Goal: Find specific page/section: Find specific page/section

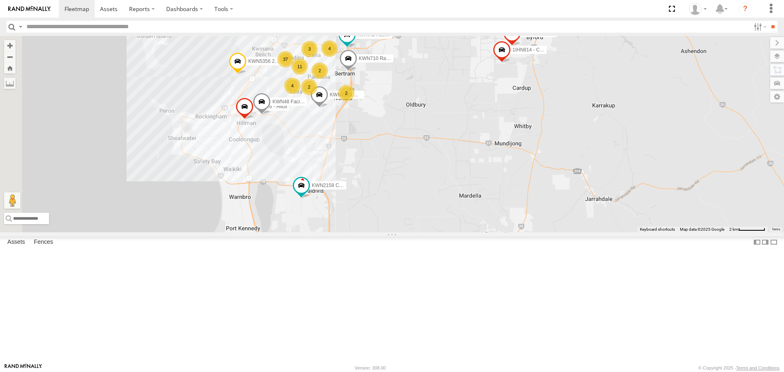
drag, startPoint x: 312, startPoint y: 203, endPoint x: 424, endPoint y: 211, distance: 112.2
click at [424, 211] on div "37 KWN5356 2001086 Camera Trailer Rangers 2 KWN48 Facil.Maint 11 2 KWN1945 Floc…" at bounding box center [392, 134] width 784 height 196
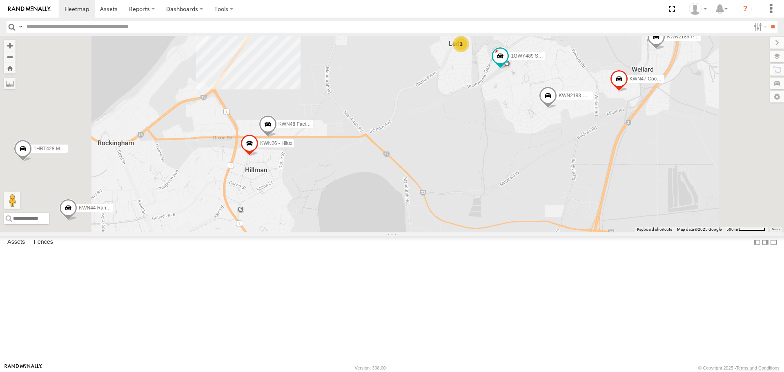
click at [277, 138] on span at bounding box center [268, 127] width 18 height 22
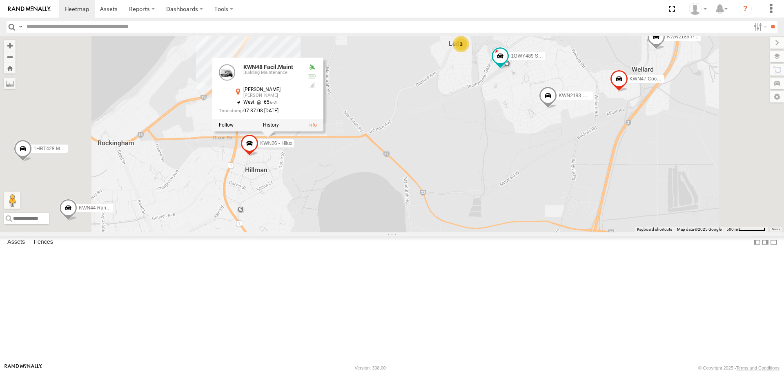
click at [435, 232] on div "KWN5356 2001086 Camera Trailer Rangers KWN1945 Flocon 1HSS259 Coor.Enviro Plan …" at bounding box center [392, 134] width 784 height 196
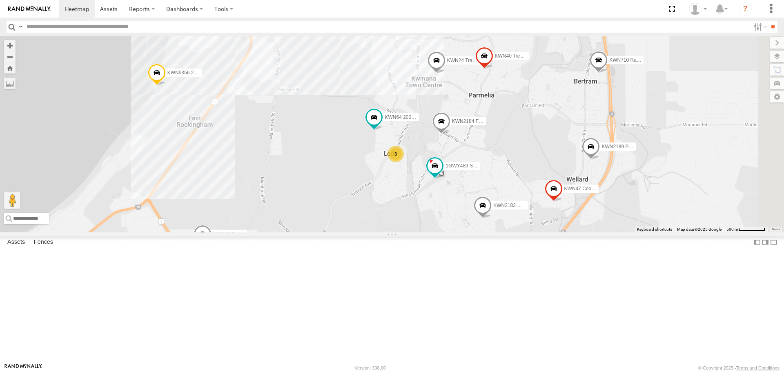
drag, startPoint x: 455, startPoint y: 269, endPoint x: 338, endPoint y: 378, distance: 159.8
click at [338, 372] on html at bounding box center [392, 186] width 784 height 372
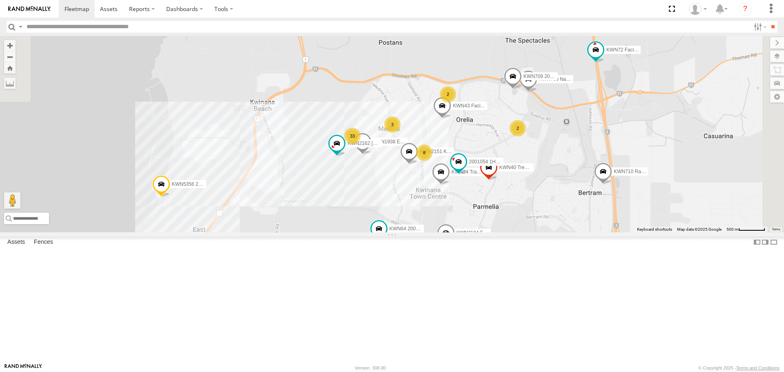
drag, startPoint x: 406, startPoint y: 296, endPoint x: 406, endPoint y: 302, distance: 5.3
click at [406, 232] on div "KWN5356 2001086 Camera Trailer Rangers KWN1945 Flocon 1HSS259 Coor.Enviro Plan …" at bounding box center [392, 134] width 784 height 196
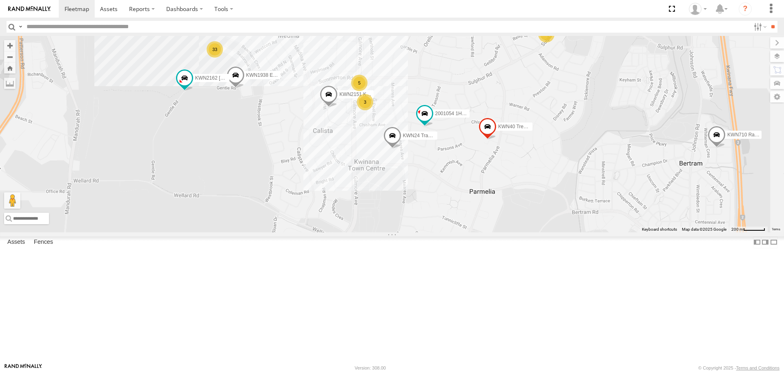
drag, startPoint x: 455, startPoint y: 300, endPoint x: 347, endPoint y: 194, distance: 151.3
click at [347, 194] on div "KWN5356 2001086 Camera Trailer Rangers KWN1945 Flocon 1HSS259 Coor.Enviro Plan …" at bounding box center [392, 134] width 784 height 196
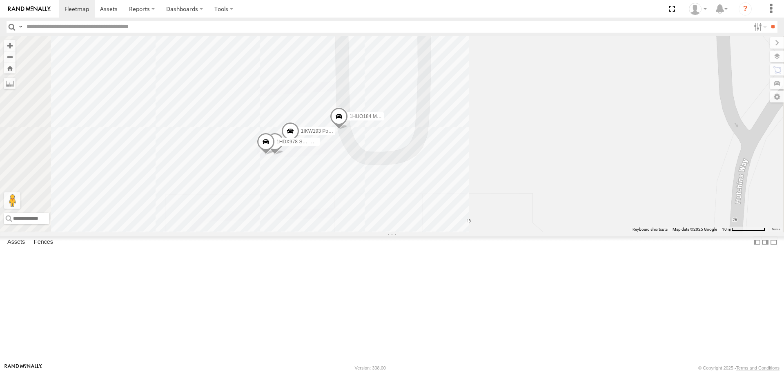
click at [299, 144] on span at bounding box center [290, 133] width 18 height 22
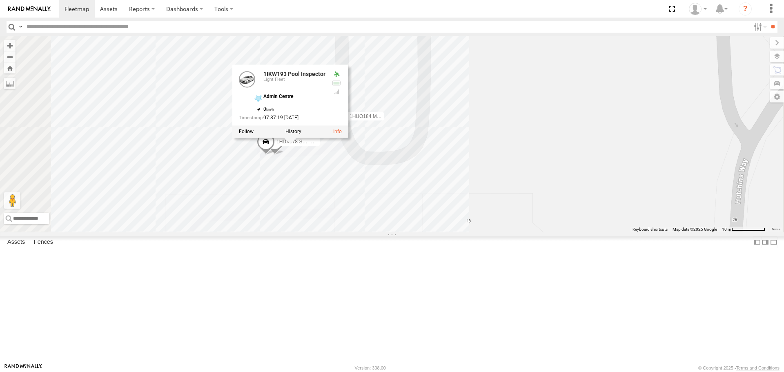
click at [348, 138] on div at bounding box center [290, 132] width 116 height 12
click at [301, 135] on label at bounding box center [293, 132] width 16 height 6
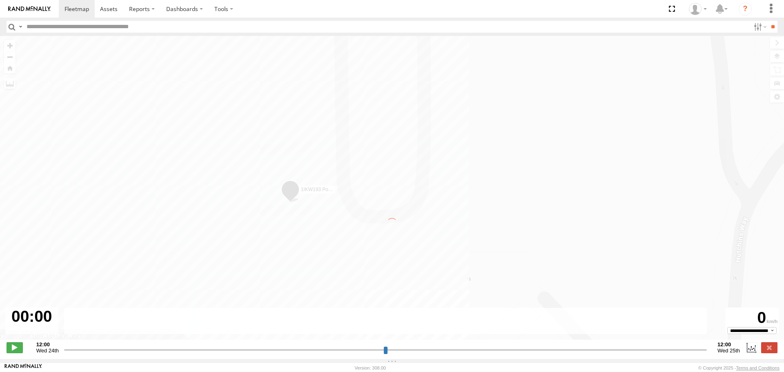
type input "**********"
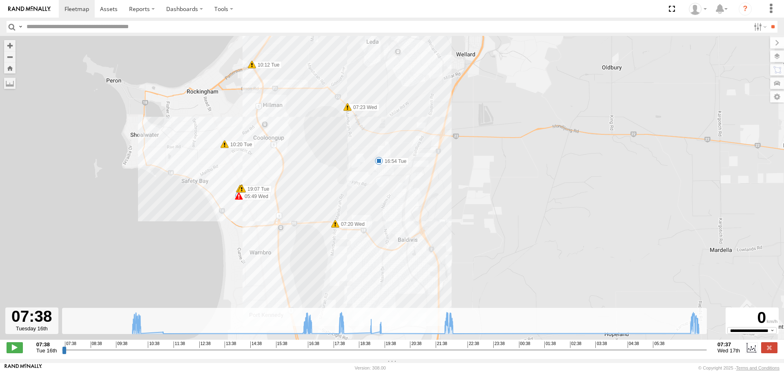
drag, startPoint x: 287, startPoint y: 280, endPoint x: 204, endPoint y: 202, distance: 113.5
click at [204, 202] on div "1IKW193 Pool Inspector 10:12 Tue 10:20 Tue 10:22 Tue 16:54 Tue 19:07 Tue 19:07 …" at bounding box center [392, 192] width 784 height 312
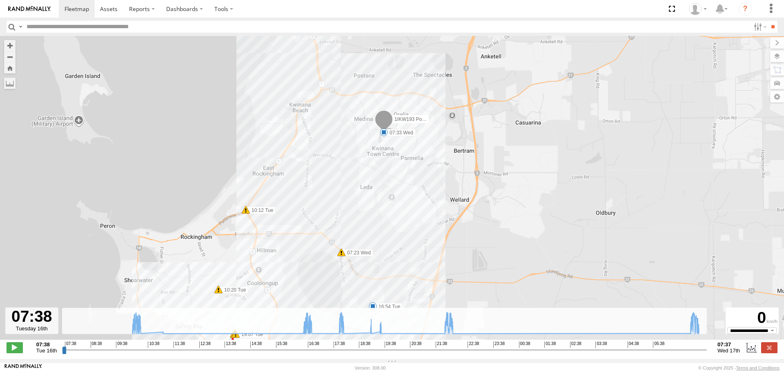
drag, startPoint x: 431, startPoint y: 147, endPoint x: 425, endPoint y: 295, distance: 148.8
click at [425, 295] on div "1IKW193 Pool Inspector 10:12 Tue 10:20 Tue 10:22 Tue 16:54 Tue 19:07 Tue 19:07 …" at bounding box center [392, 192] width 784 height 312
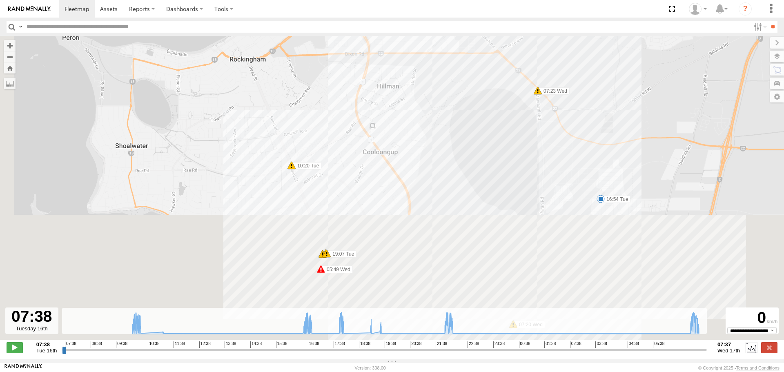
drag, startPoint x: 377, startPoint y: 284, endPoint x: 399, endPoint y: 106, distance: 179.4
click at [399, 106] on div "1IKW193 Pool Inspector 10:12 Tue 10:20 Tue 10:22 Tue 16:54 Tue 19:07 Tue 19:07 …" at bounding box center [392, 192] width 784 height 312
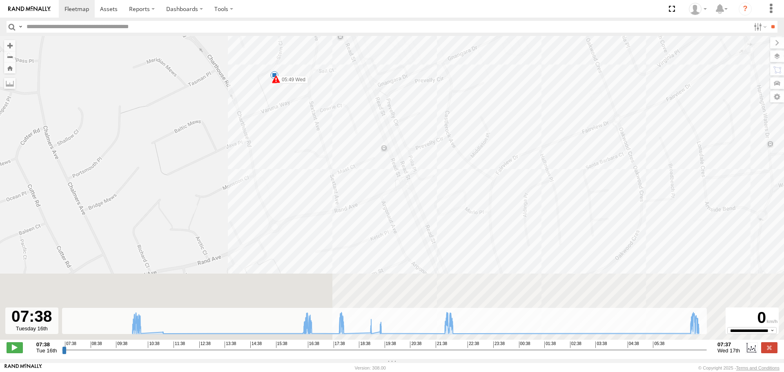
drag, startPoint x: 391, startPoint y: 173, endPoint x: 387, endPoint y: 52, distance: 121.4
click at [387, 52] on div "1IKW193 Pool Inspector 10:12 Tue 10:20 Tue 10:22 Tue 16:54 Tue 19:07 Tue 19:07 …" at bounding box center [392, 192] width 784 height 312
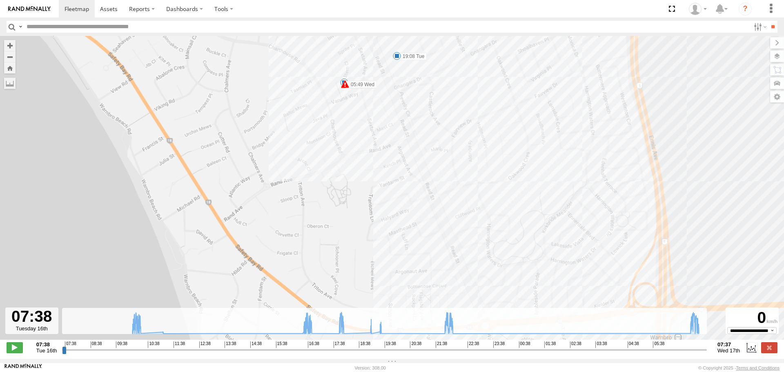
drag, startPoint x: 538, startPoint y: 223, endPoint x: 461, endPoint y: 64, distance: 176.8
click at [461, 64] on div "1IKW193 Pool Inspector 10:12 Tue 10:20 Tue 10:22 Tue 16:54 Tue 19:07 Tue 19:07 …" at bounding box center [392, 192] width 784 height 312
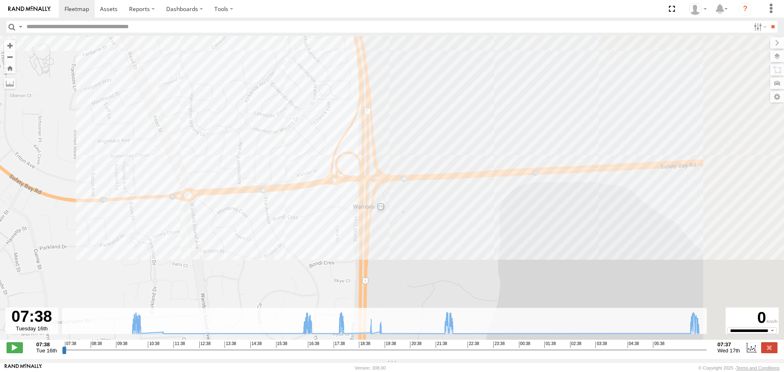
drag, startPoint x: 476, startPoint y: 113, endPoint x: 273, endPoint y: 217, distance: 228.1
click at [273, 217] on div "1IKW193 Pool Inspector 10:12 Tue 10:20 Tue 10:22 Tue 16:54 Tue 19:07 Tue 19:07 …" at bounding box center [392, 192] width 784 height 312
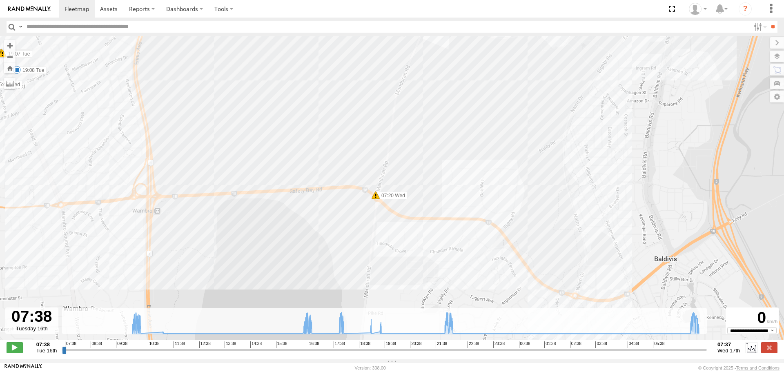
drag, startPoint x: 438, startPoint y: 233, endPoint x: 229, endPoint y: 220, distance: 209.9
click at [215, 223] on div "1IKW193 Pool Inspector 10:12 Tue 10:20 Tue 10:22 Tue 16:54 Tue 19:07 Tue 19:07 …" at bounding box center [392, 192] width 784 height 312
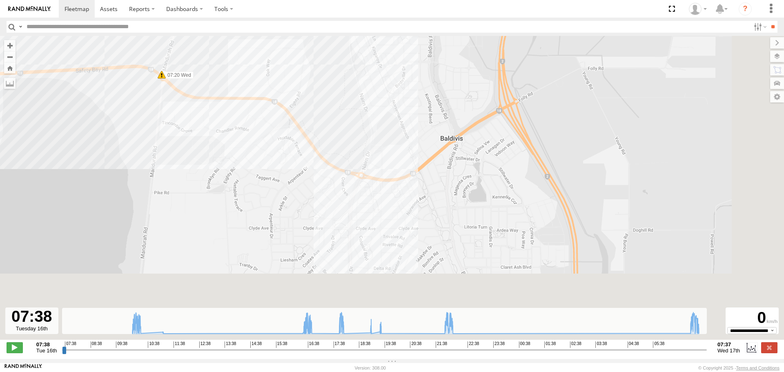
drag, startPoint x: 482, startPoint y: 213, endPoint x: 278, endPoint y: 100, distance: 233.6
click at [278, 100] on div "1IKW193 Pool Inspector 10:12 Tue 10:20 Tue 10:22 Tue 16:54 Tue 19:07 Tue 19:07 …" at bounding box center [392, 192] width 784 height 312
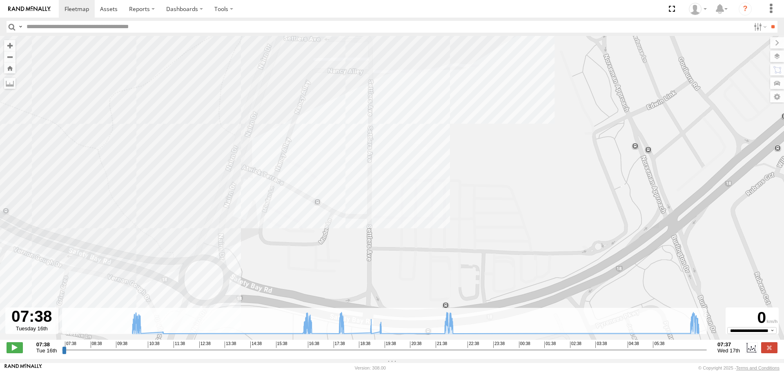
click at [439, 70] on div "1IKW193 Pool Inspector 10:12 Tue 10:20 Tue 10:22 Tue 16:54 Tue 19:07 Tue 19:07 …" at bounding box center [392, 192] width 784 height 312
click at [438, 78] on div "1IKW193 Pool Inspector 10:12 Tue 10:20 Tue 10:22 Tue 16:54 Tue 19:07 Tue 19:07 …" at bounding box center [392, 192] width 784 height 312
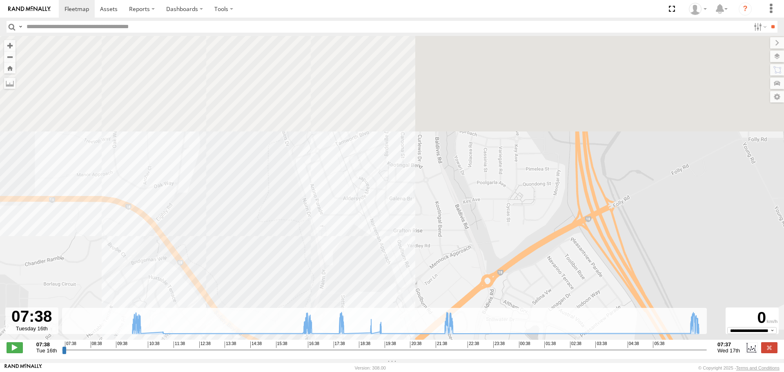
drag, startPoint x: 459, startPoint y: 89, endPoint x: 401, endPoint y: 276, distance: 195.8
click at [401, 276] on div "1IKW193 Pool Inspector 10:12 Tue 10:20 Tue 10:22 Tue 16:54 Tue 19:07 Tue 19:07 …" at bounding box center [392, 192] width 784 height 312
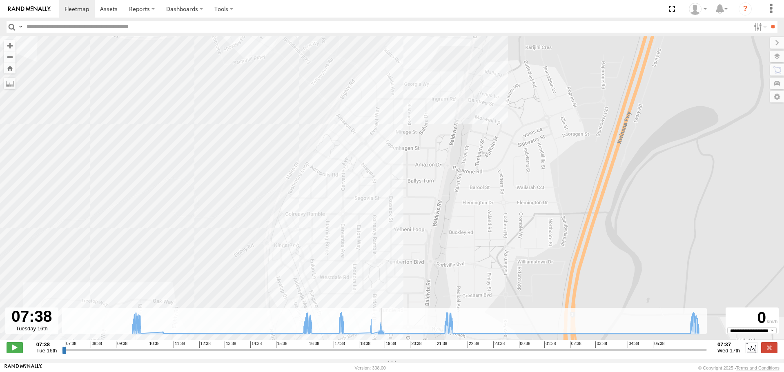
drag, startPoint x: 408, startPoint y: 120, endPoint x: 396, endPoint y: 321, distance: 201.2
click at [396, 321] on div "To navigate the map with touch gestures double-tap and hold your finger on the …" at bounding box center [392, 197] width 784 height 323
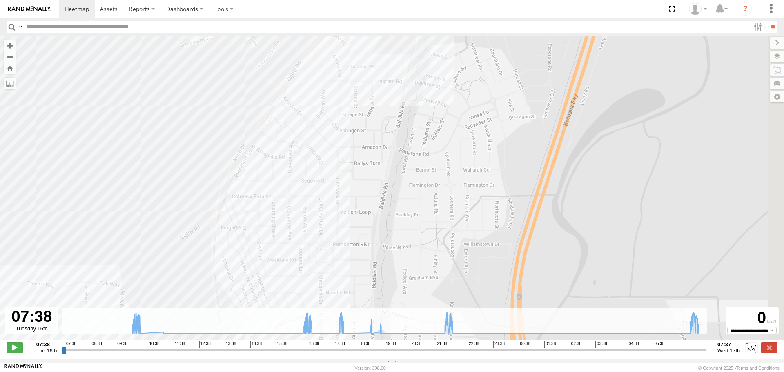
drag, startPoint x: 415, startPoint y: 105, endPoint x: 356, endPoint y: 73, distance: 66.9
click at [356, 73] on div "1IKW193 Pool Inspector 10:12 Tue 10:20 Tue 10:22 Tue 16:54 Tue 19:07 Tue 19:07 …" at bounding box center [392, 192] width 784 height 312
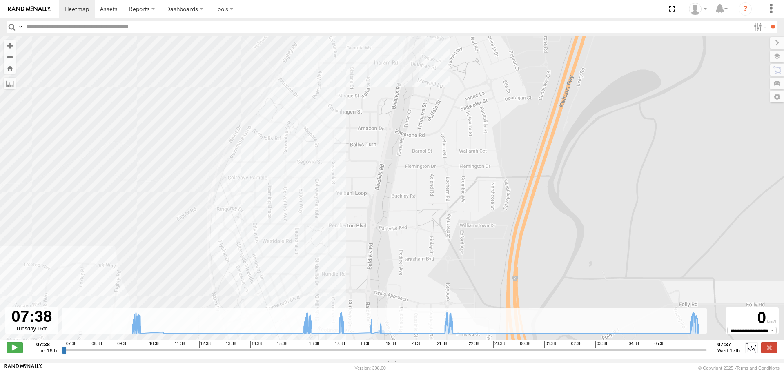
click at [777, 56] on label at bounding box center [777, 56] width 14 height 11
click at [0, 0] on label at bounding box center [0, 0] width 0 height 0
click at [0, 0] on span "Satellite" at bounding box center [0, 0] width 0 height 0
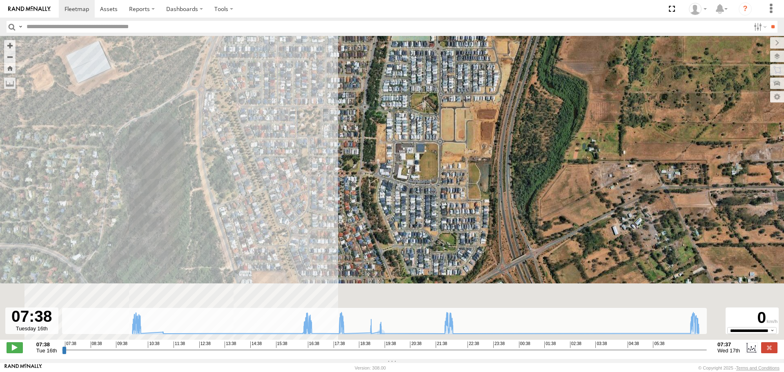
drag, startPoint x: 400, startPoint y: 243, endPoint x: 351, endPoint y: 44, distance: 205.2
click at [352, 46] on div "1IKW193 Pool Inspector 10:12 Tue 10:20 Tue 10:22 Tue 16:54 Tue 19:07 Tue 19:07 …" at bounding box center [392, 192] width 784 height 312
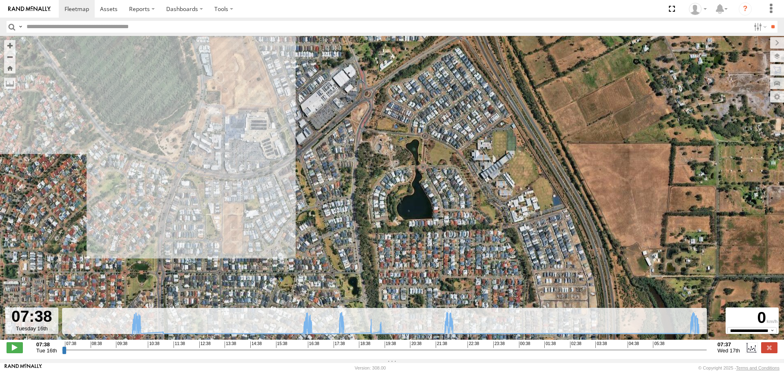
drag, startPoint x: 183, startPoint y: 102, endPoint x: 235, endPoint y: 48, distance: 75.1
click at [235, 48] on div "1IKW193 Pool Inspector 10:12 Tue 10:20 Tue 10:22 Tue 16:54 Tue 19:07 Tue 19:07 …" at bounding box center [392, 192] width 784 height 312
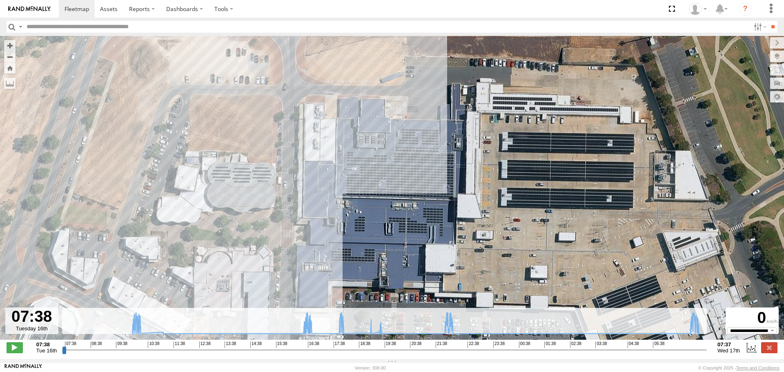
drag, startPoint x: 202, startPoint y: 158, endPoint x: 207, endPoint y: 265, distance: 106.7
click at [207, 265] on div "1IKW193 Pool Inspector 10:12 Tue 10:20 Tue 10:22 Tue 16:54 Tue 19:07 Tue 19:07 …" at bounding box center [392, 192] width 784 height 312
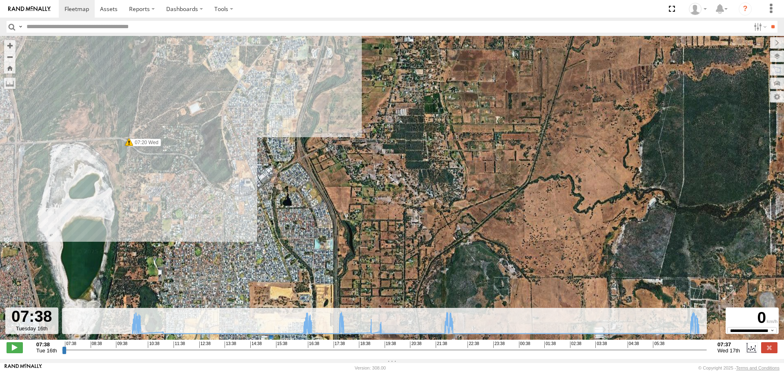
click at [15, 26] on input "button" at bounding box center [12, 27] width 11 height 12
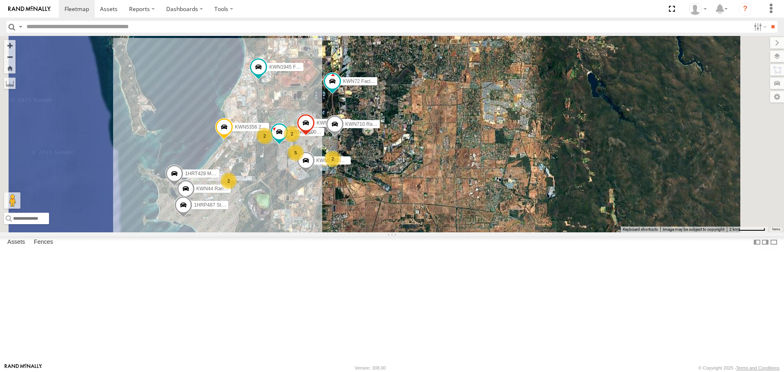
drag, startPoint x: 403, startPoint y: 168, endPoint x: 411, endPoint y: 343, distance: 174.9
click at [411, 232] on div "1HSA085 Coor. [DOMAIN_NAME] KWN708 Supervisor NA KWN2196 Coor.Project 1IFO858 C…" at bounding box center [392, 134] width 784 height 196
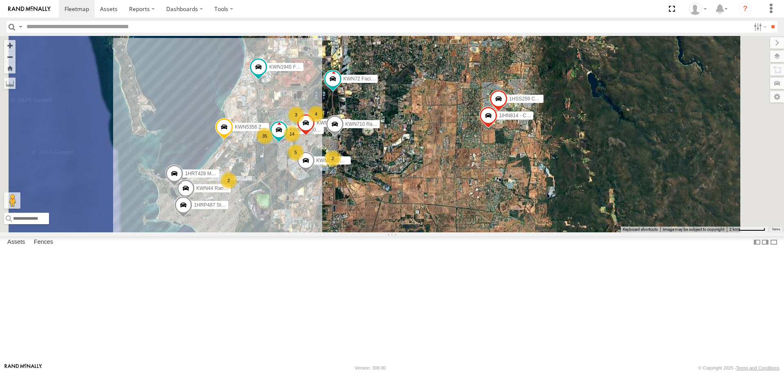
click at [0, 0] on div "Basemaps Roadmap Terrain Satellite Satellite + Roadmap" at bounding box center [0, 0] width 0 height 0
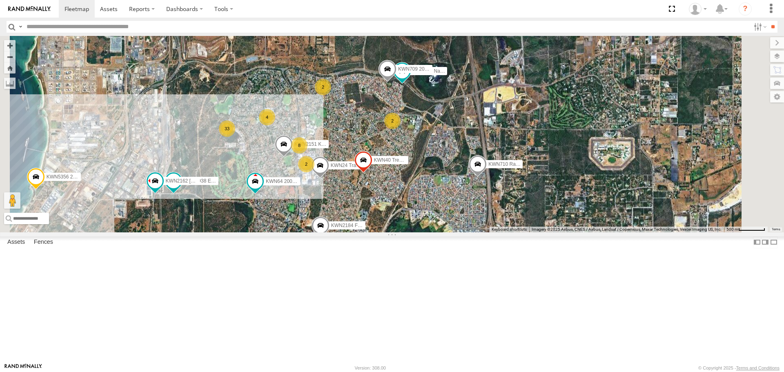
drag, startPoint x: 495, startPoint y: 196, endPoint x: 476, endPoint y: 320, distance: 125.2
click at [476, 232] on div "1HSA085 Coor. [DOMAIN_NAME] KWN708 Supervisor NA KWN2196 Coor.Project 1IFO858 C…" at bounding box center [392, 134] width 784 height 196
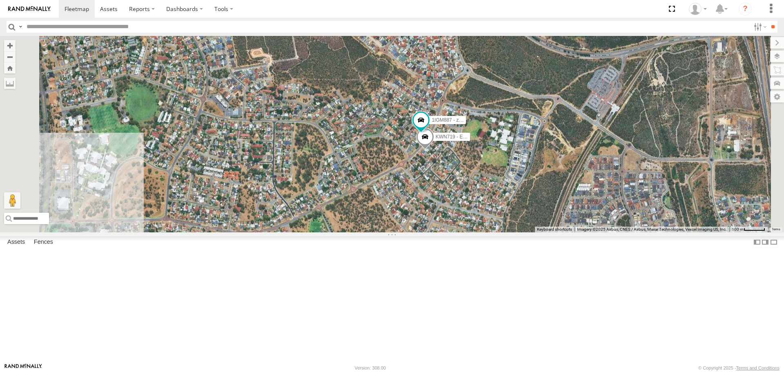
drag, startPoint x: 389, startPoint y: 238, endPoint x: 455, endPoint y: 85, distance: 167.3
click at [455, 85] on div "1HSA085 Coor. [DOMAIN_NAME] KWN708 Supervisor NA KWN2196 Coor.Project 1IFO858 C…" at bounding box center [392, 134] width 784 height 196
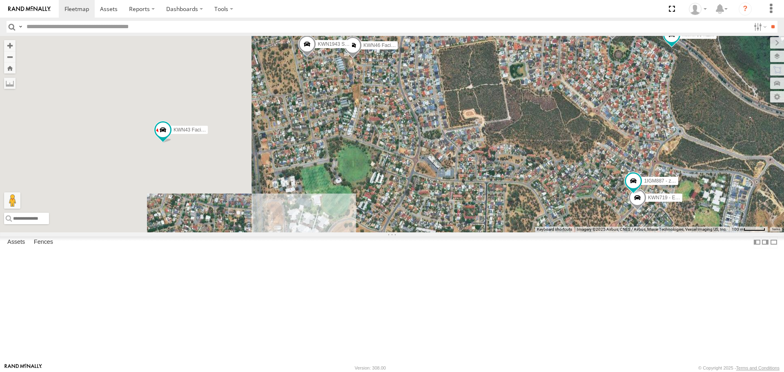
drag, startPoint x: 492, startPoint y: 184, endPoint x: 681, endPoint y: 224, distance: 193.3
click at [681, 224] on div "To navigate the map with touch gestures double-tap and hold your finger on the …" at bounding box center [392, 134] width 784 height 196
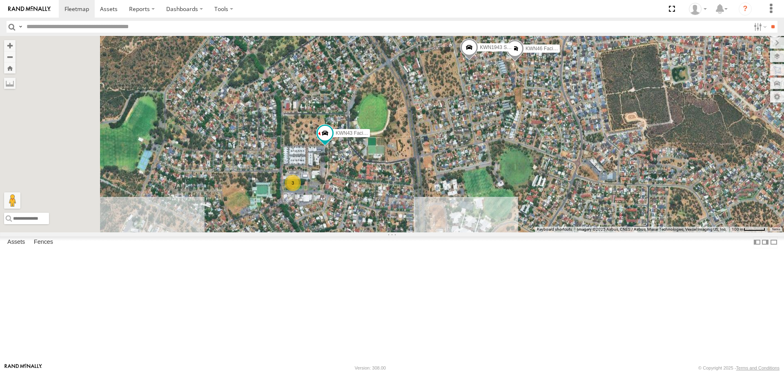
drag, startPoint x: 320, startPoint y: 218, endPoint x: 475, endPoint y: 221, distance: 155.2
click at [475, 221] on div "1HSA085 Coor. [DOMAIN_NAME] KWN708 Supervisor NA KWN2196 Coor.Project 1IFO858 C…" at bounding box center [392, 134] width 784 height 196
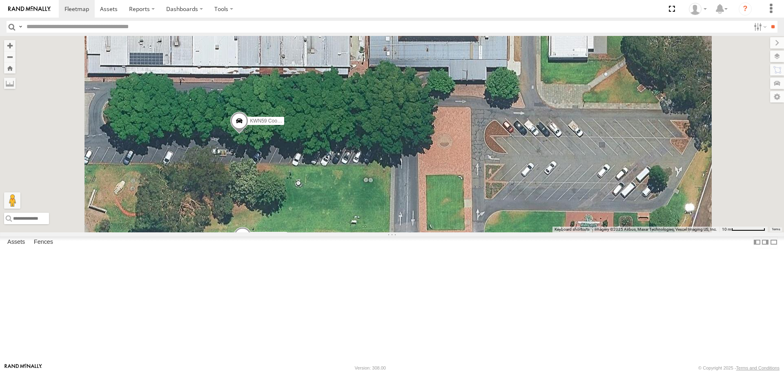
click at [248, 134] on span at bounding box center [239, 123] width 18 height 22
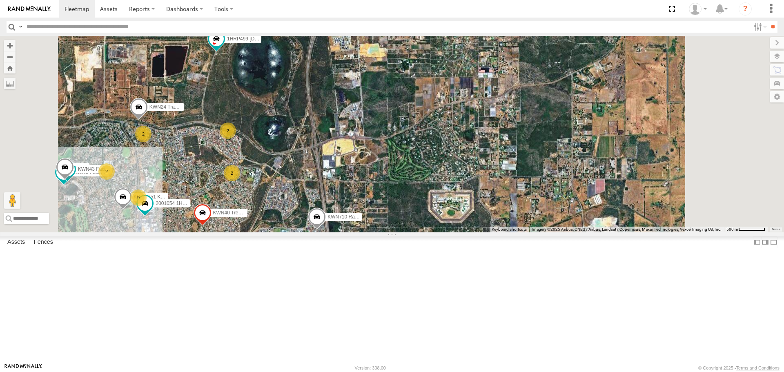
click at [14, 25] on input "button" at bounding box center [12, 27] width 11 height 12
click at [224, 47] on span at bounding box center [216, 39] width 15 height 15
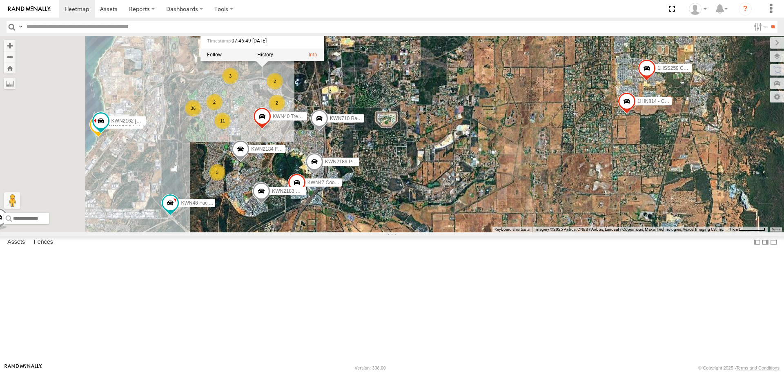
drag, startPoint x: 285, startPoint y: 329, endPoint x: 370, endPoint y: 187, distance: 165.6
click at [370, 187] on div "1HSA085 Coor. [DOMAIN_NAME] KWN708 Supervisor NA KWN2196 Coor.Project 1IFO858 C…" at bounding box center [392, 134] width 784 height 196
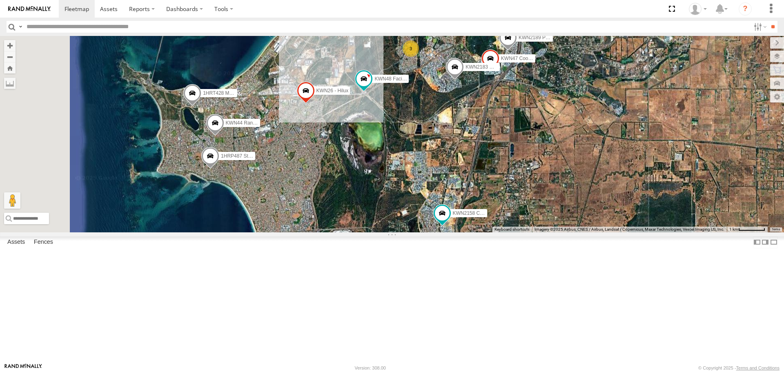
drag, startPoint x: 344, startPoint y: 289, endPoint x: 524, endPoint y: 231, distance: 189.2
click at [524, 231] on div "1HSA085 Coor. [DOMAIN_NAME] KWN708 Supervisor NA KWN2196 Coor.Project 1IFO858 C…" at bounding box center [392, 134] width 784 height 196
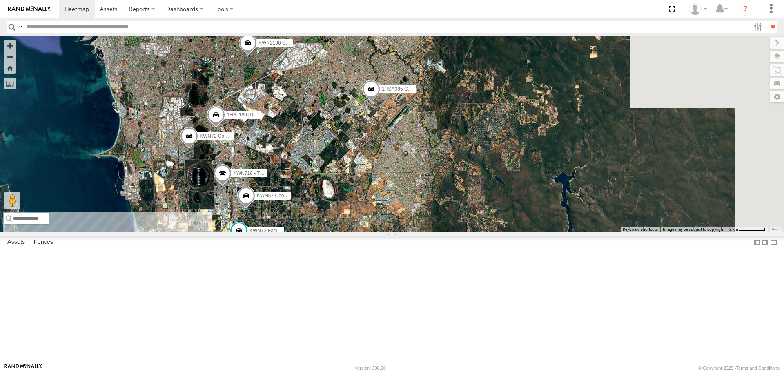
drag, startPoint x: 368, startPoint y: 198, endPoint x: 244, endPoint y: 334, distance: 184.7
click at [244, 232] on div "1HSA085 Coor. [DOMAIN_NAME] KWN708 Supervisor NA KWN2196 Coor.Project 1IFO858 C…" at bounding box center [392, 134] width 784 height 196
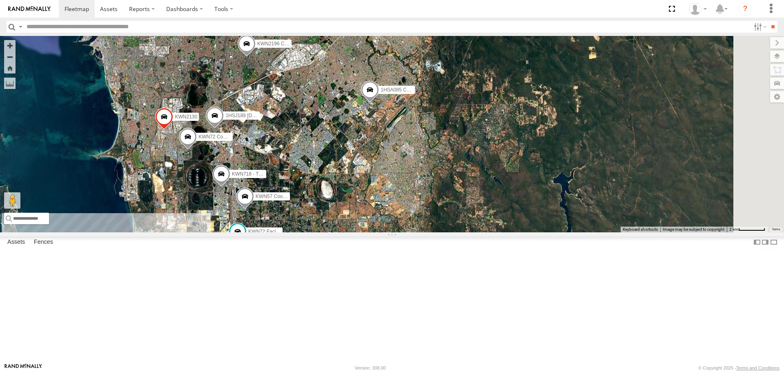
click at [197, 150] on span at bounding box center [188, 139] width 18 height 22
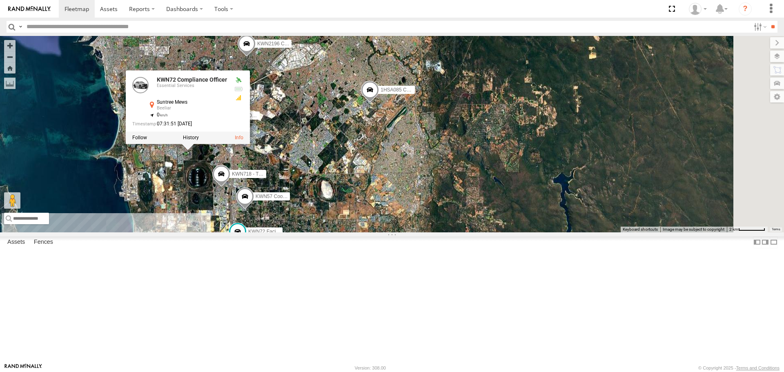
click at [230, 187] on span at bounding box center [221, 176] width 18 height 22
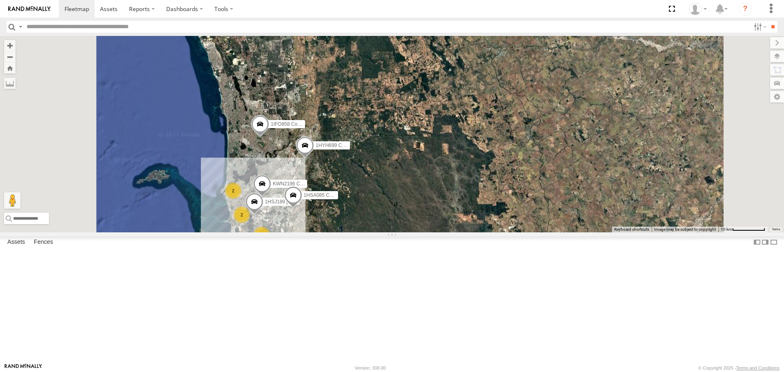
click at [269, 137] on span at bounding box center [260, 126] width 18 height 22
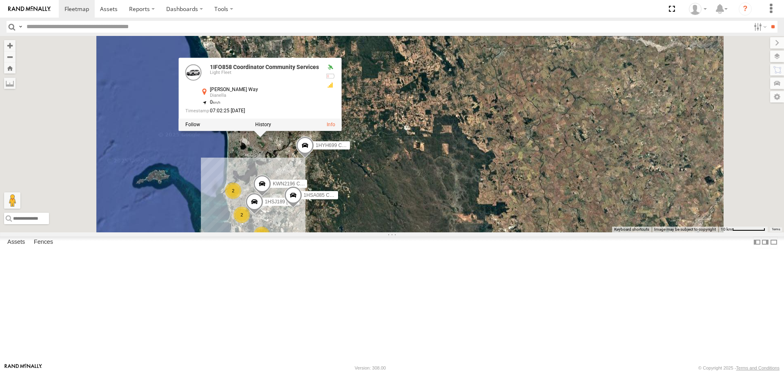
click at [314, 158] on span at bounding box center [305, 147] width 18 height 22
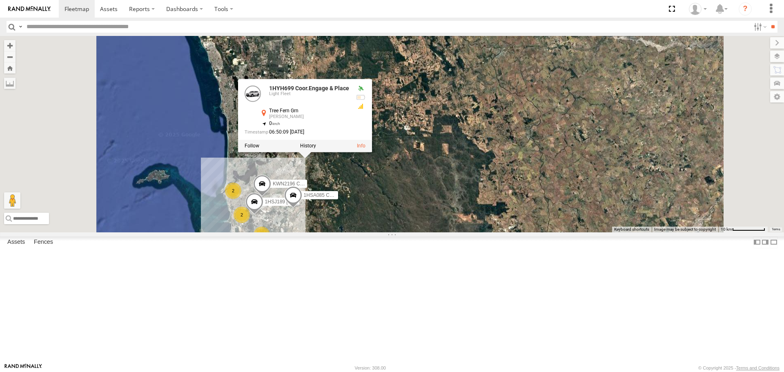
click at [469, 232] on div "1HSA085 Coor. [DOMAIN_NAME] KWN708 Supervisor NA KWN2196 Coor.Project 1IFO858 C…" at bounding box center [392, 134] width 784 height 196
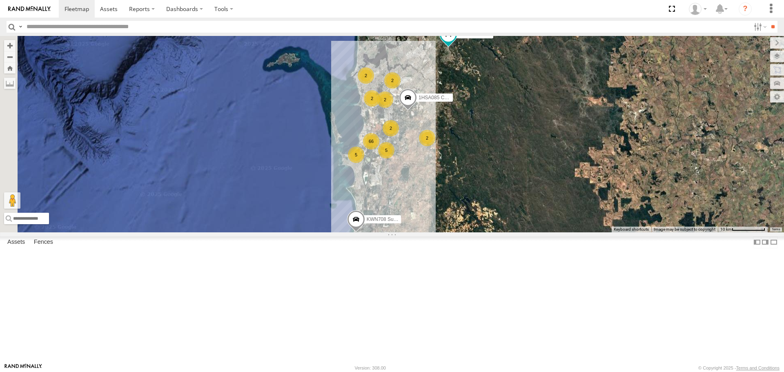
click at [13, 22] on input "button" at bounding box center [12, 27] width 11 height 12
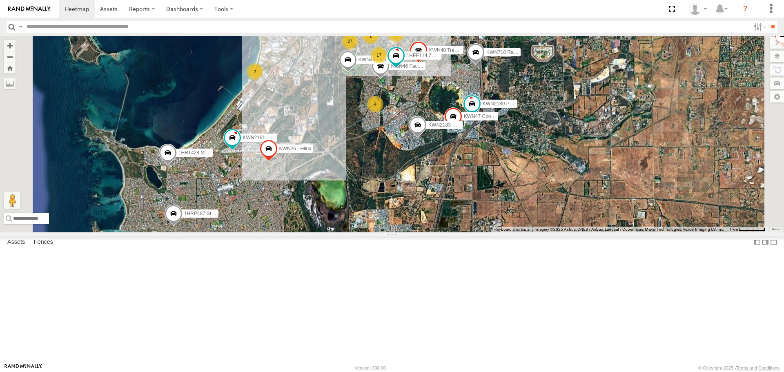
click at [240, 145] on span at bounding box center [232, 137] width 15 height 15
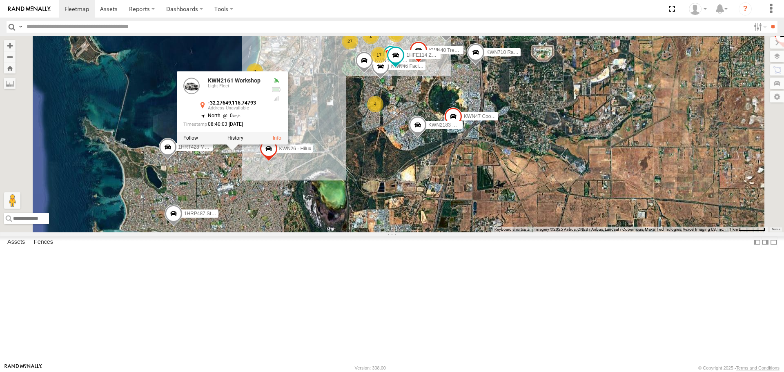
click at [13, 26] on input "button" at bounding box center [12, 27] width 11 height 12
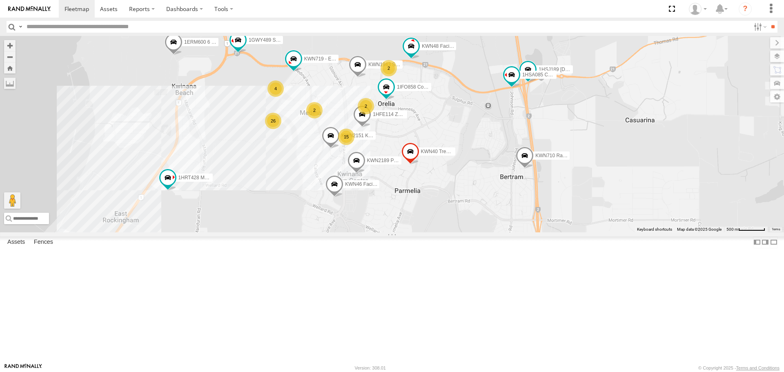
drag, startPoint x: 315, startPoint y: 140, endPoint x: 374, endPoint y: 223, distance: 101.2
click at [374, 223] on div "26 KWN40 Tree Officer KWN48 Facil.Maint KWN2151 KAP 4 15 KWN2189 Playground Off…" at bounding box center [392, 134] width 784 height 196
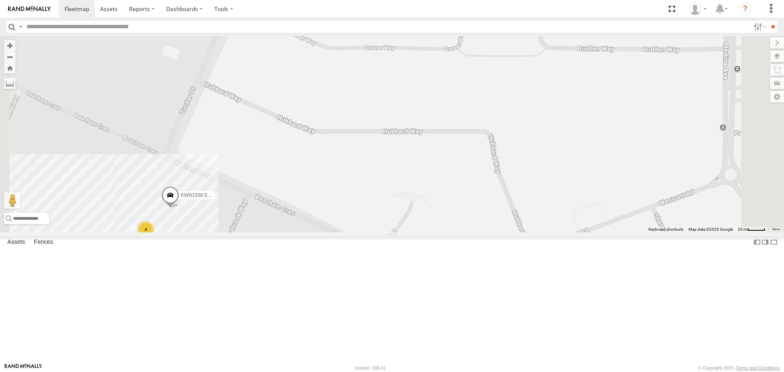
click at [103, 28] on input "text" at bounding box center [386, 27] width 727 height 12
type input "********"
click at [768, 21] on input "**" at bounding box center [772, 27] width 9 height 12
click at [0, 0] on div "Light Fleet" at bounding box center [0, 0] width 0 height 0
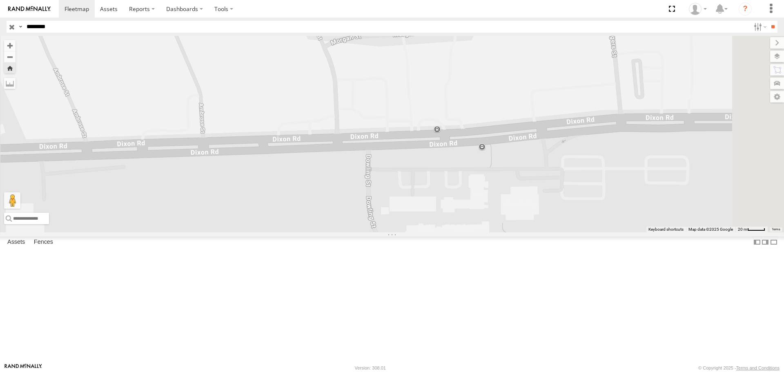
drag, startPoint x: 236, startPoint y: 216, endPoint x: 176, endPoint y: 216, distance: 60.8
click at [176, 216] on main "To navigate the map with touch gestures double-tap and hold your finger on the …" at bounding box center [392, 199] width 784 height 327
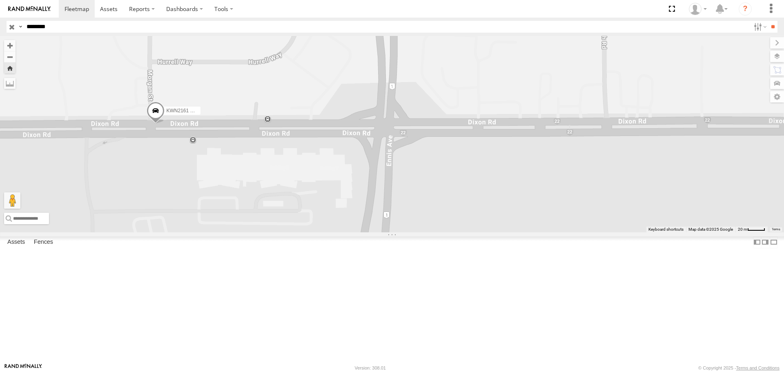
drag, startPoint x: 339, startPoint y: 214, endPoint x: 618, endPoint y: 217, distance: 279.3
click at [618, 217] on div "KWN2161 Workshop" at bounding box center [392, 134] width 784 height 196
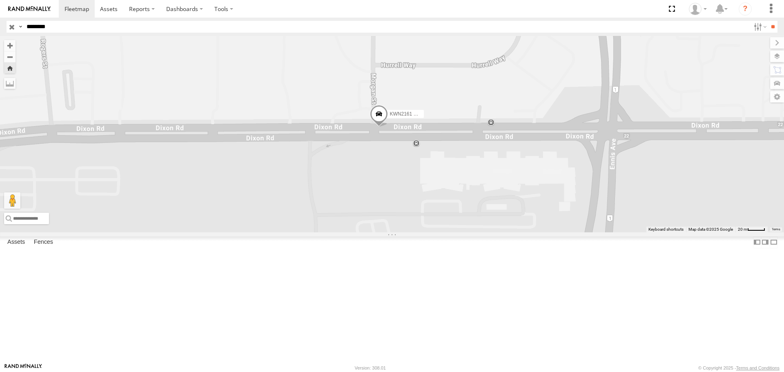
click at [388, 127] on span at bounding box center [379, 116] width 18 height 22
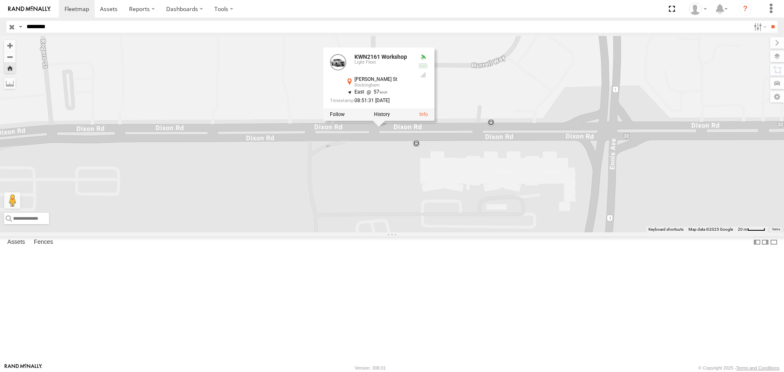
click at [477, 223] on div "KWN2161 Workshop KWN2161 Workshop Light Fleet Morgan St Rockingham -32.277 , 11…" at bounding box center [392, 134] width 784 height 196
